Goal: Information Seeking & Learning: Check status

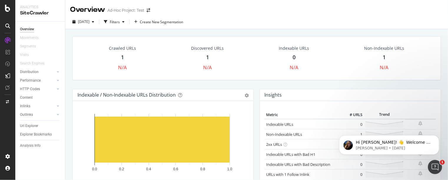
click at [6, 9] on icon at bounding box center [7, 8] width 5 height 7
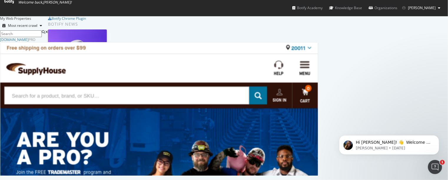
scroll to position [134, 314]
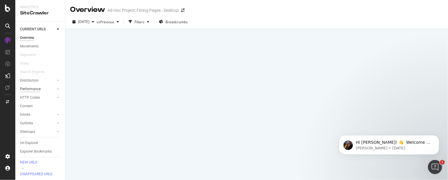
click at [29, 88] on div "Performance" at bounding box center [30, 89] width 21 height 6
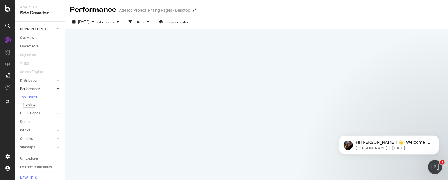
click at [31, 104] on div "Insights" at bounding box center [29, 105] width 13 height 6
click at [33, 89] on div "Performance" at bounding box center [30, 89] width 20 height 6
click at [121, 21] on div "button" at bounding box center [117, 22] width 7 height 4
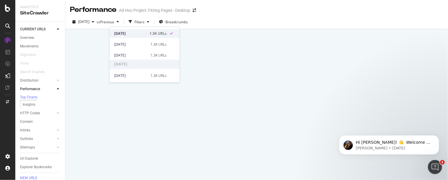
click at [130, 33] on div "2025 Oct. 14th" at bounding box center [130, 33] width 32 height 5
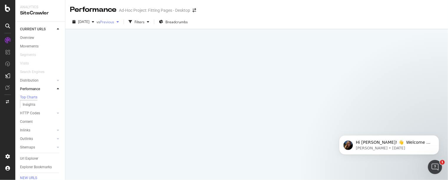
click at [119, 22] on icon "button" at bounding box center [118, 22] width 2 height 4
click at [90, 21] on span "[DATE]" at bounding box center [83, 21] width 11 height 5
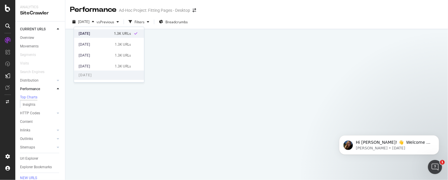
click at [92, 33] on div "[DATE]" at bounding box center [95, 33] width 32 height 5
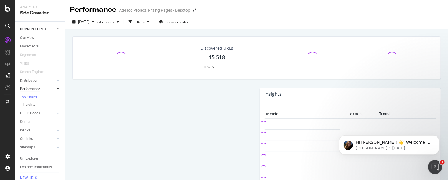
drag, startPoint x: 31, startPoint y: 89, endPoint x: 24, endPoint y: 89, distance: 6.5
click at [31, 89] on div "Performance" at bounding box center [30, 89] width 20 height 6
click at [34, 98] on div "Top Charts" at bounding box center [28, 97] width 17 height 5
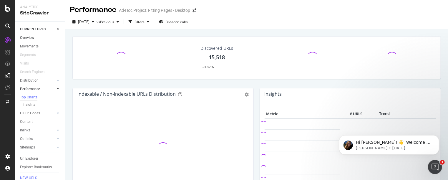
click at [35, 37] on link "Overview" at bounding box center [40, 38] width 41 height 6
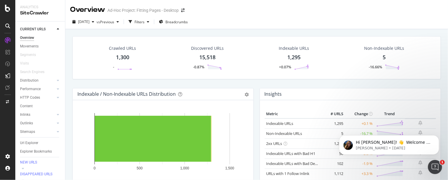
scroll to position [206, 0]
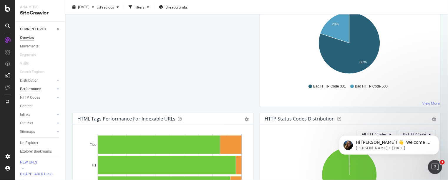
click at [29, 89] on div "Performance" at bounding box center [30, 89] width 21 height 6
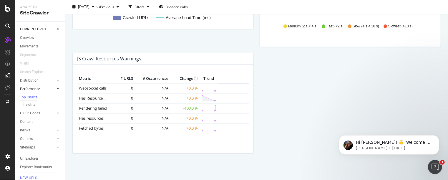
scroll to position [436, 0]
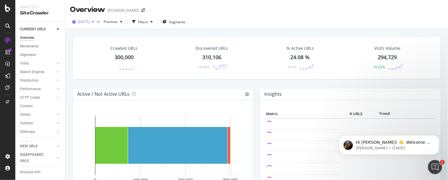
click at [94, 22] on icon "button" at bounding box center [93, 22] width 2 height 4
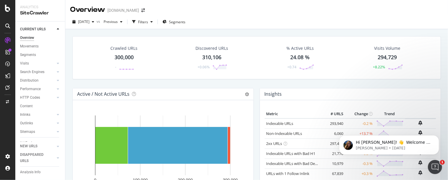
click at [253, 11] on div "Overview www.supplyhouse.com" at bounding box center [256, 7] width 383 height 15
